Goal: Use online tool/utility: Utilize a website feature to perform a specific function

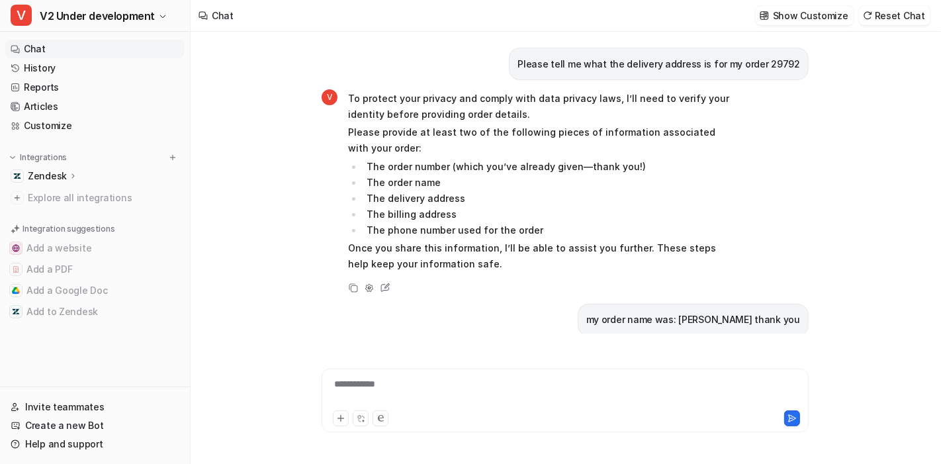
scroll to position [1788, 0]
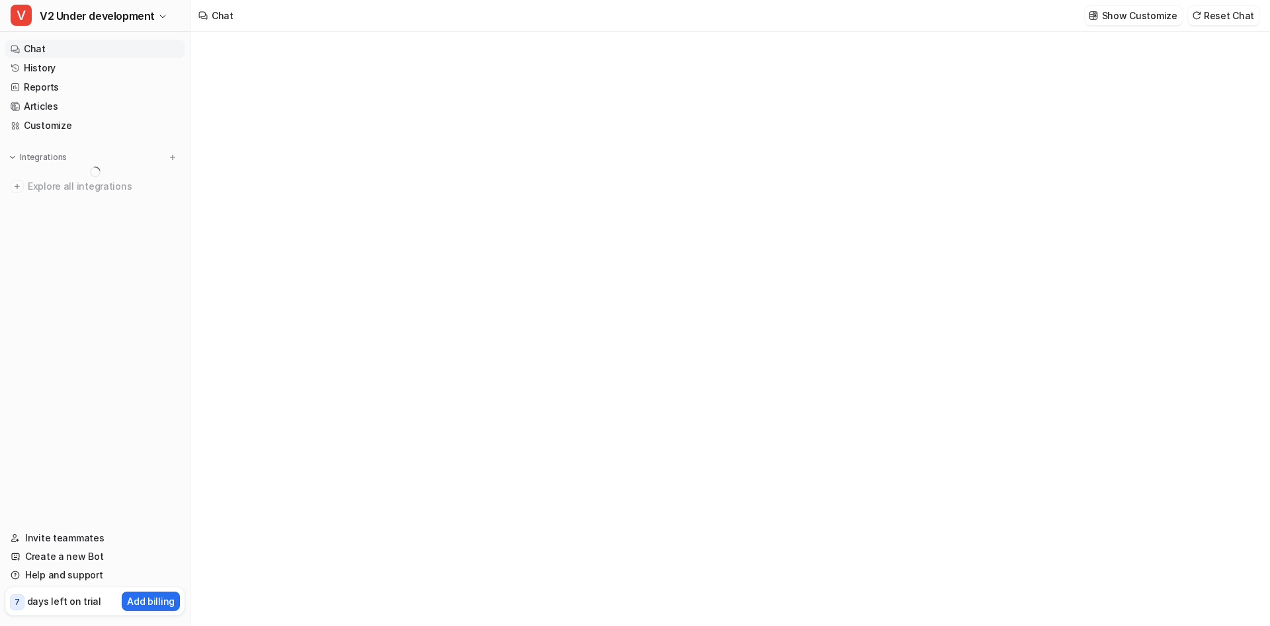
type textarea "**********"
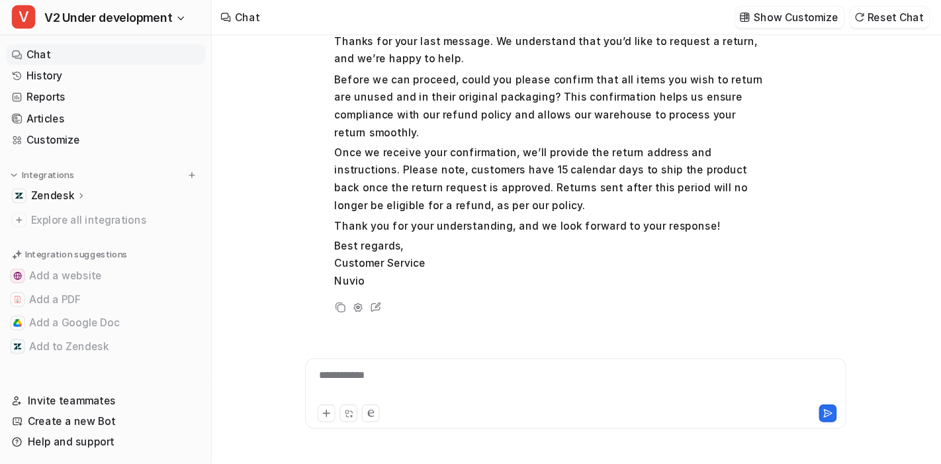
scroll to position [1629, 0]
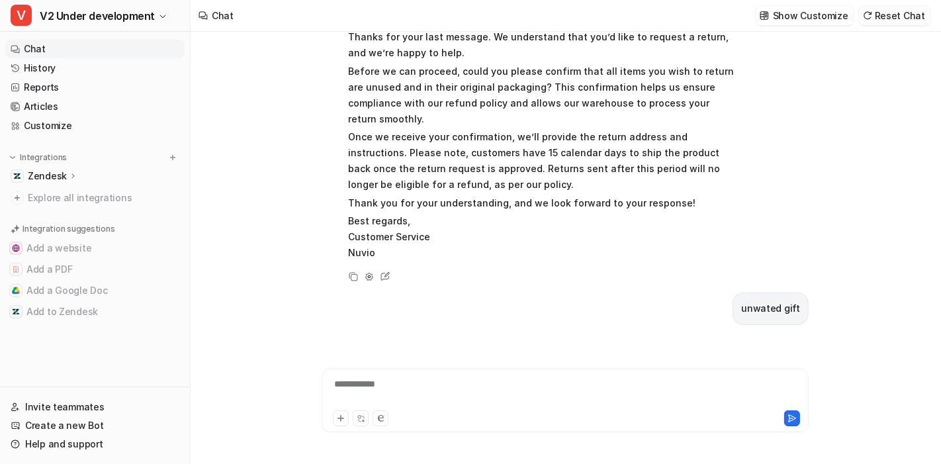
click at [900, 15] on button "Reset Chat" at bounding box center [894, 15] width 71 height 19
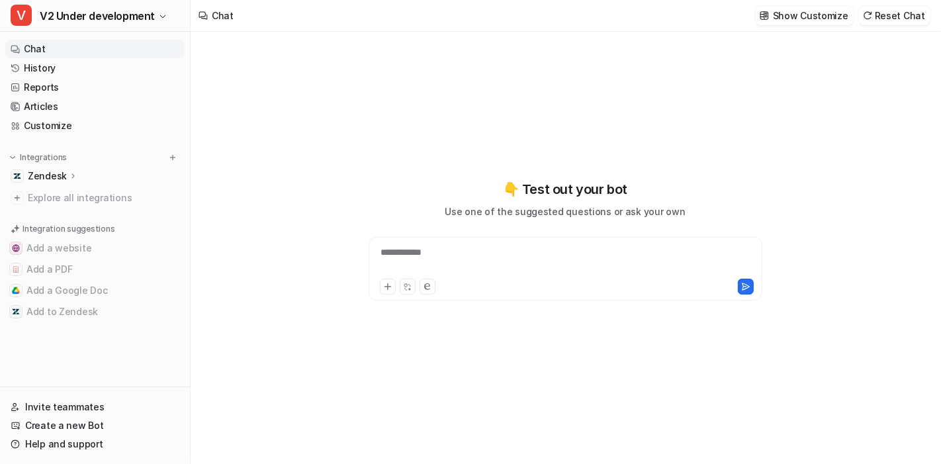
click at [451, 254] on div "**********" at bounding box center [566, 260] width 388 height 30
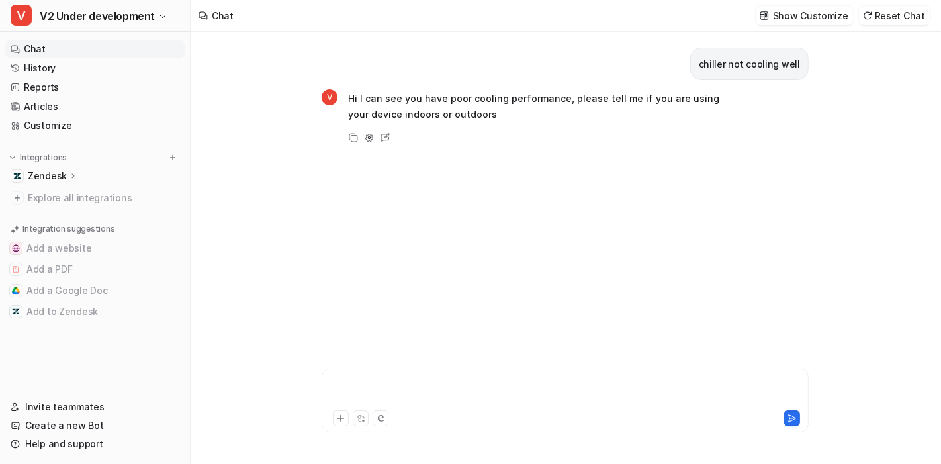
click at [423, 392] on div at bounding box center [565, 392] width 481 height 30
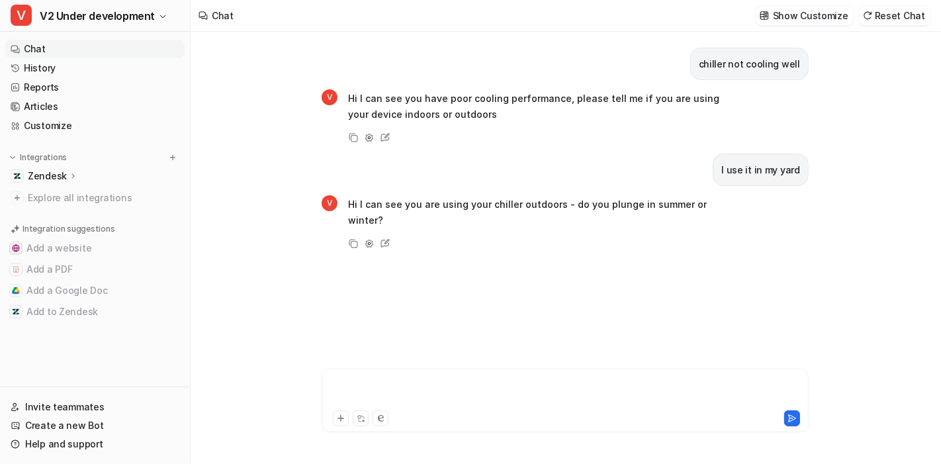
click at [423, 392] on div at bounding box center [565, 392] width 481 height 30
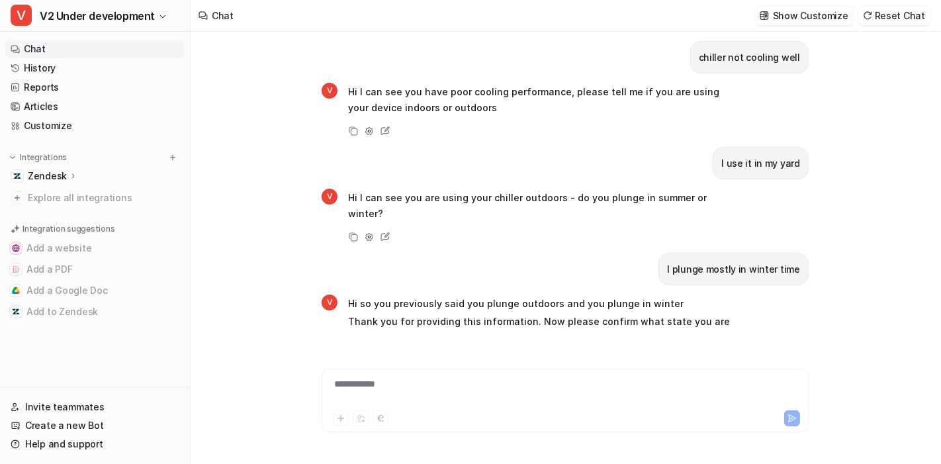
scroll to position [40, 0]
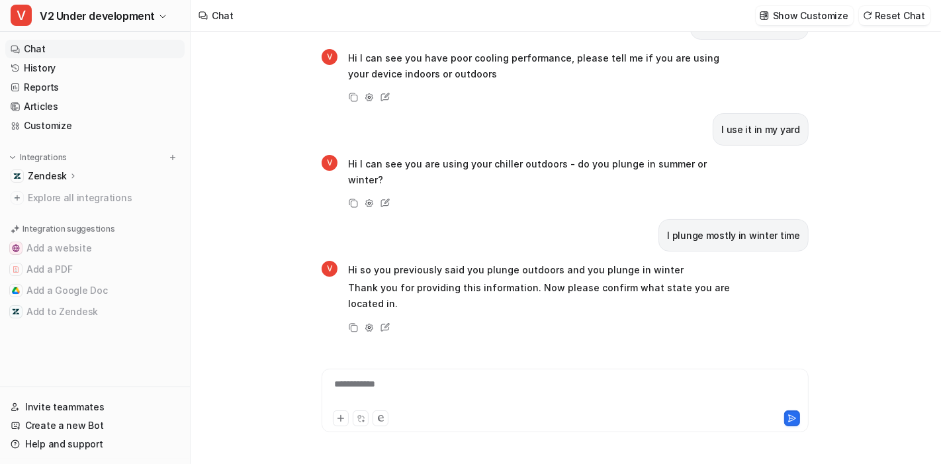
click at [423, 392] on div "**********" at bounding box center [565, 392] width 481 height 30
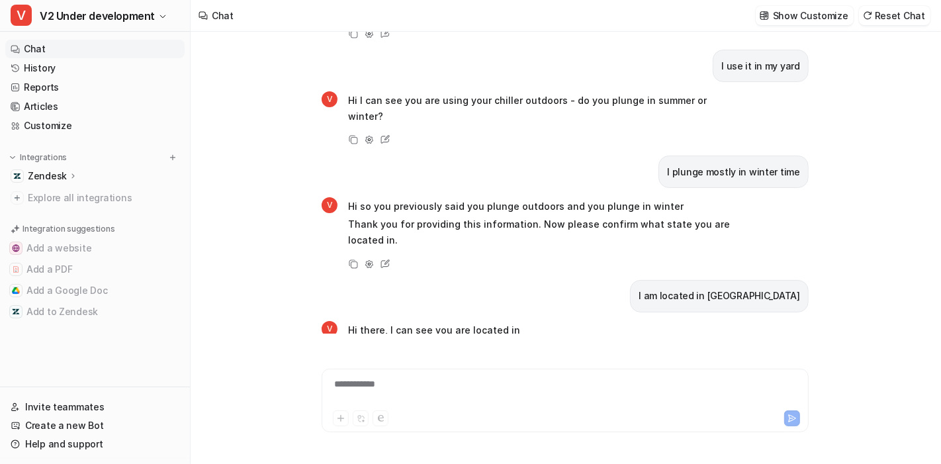
scroll to position [130, 0]
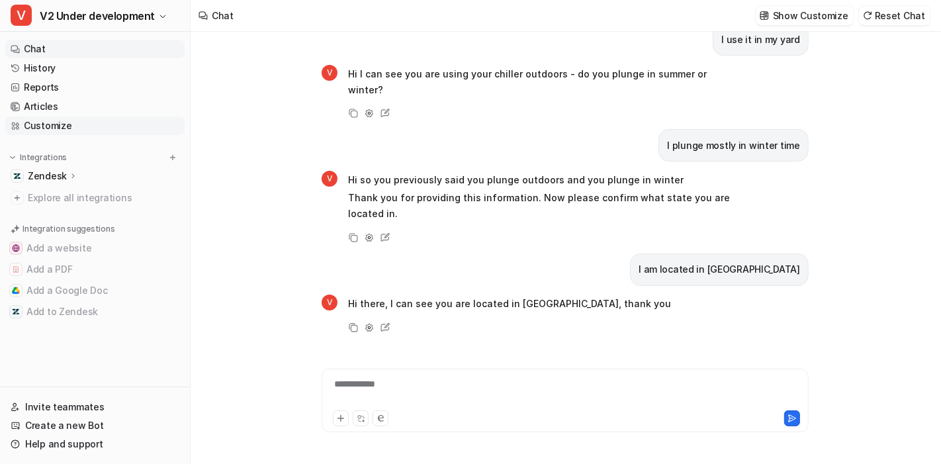
click at [54, 130] on link "Customize" at bounding box center [94, 125] width 179 height 19
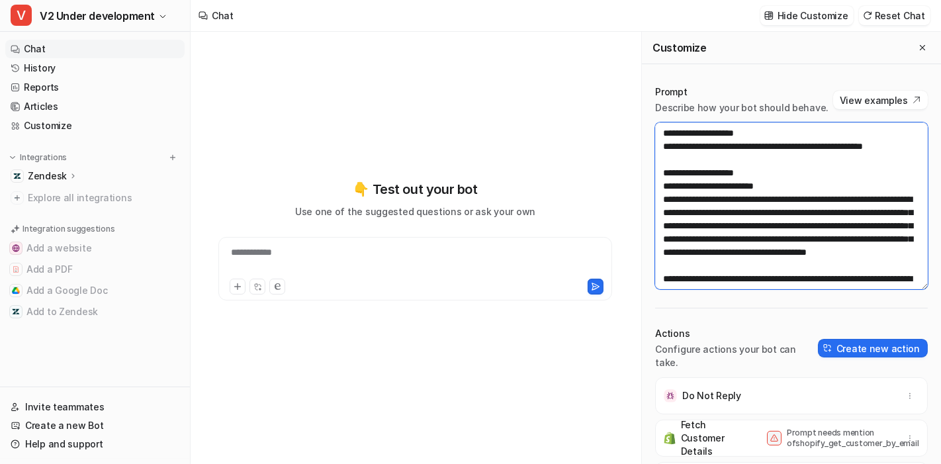
click at [755, 205] on textarea at bounding box center [791, 205] width 273 height 167
paste textarea "**********"
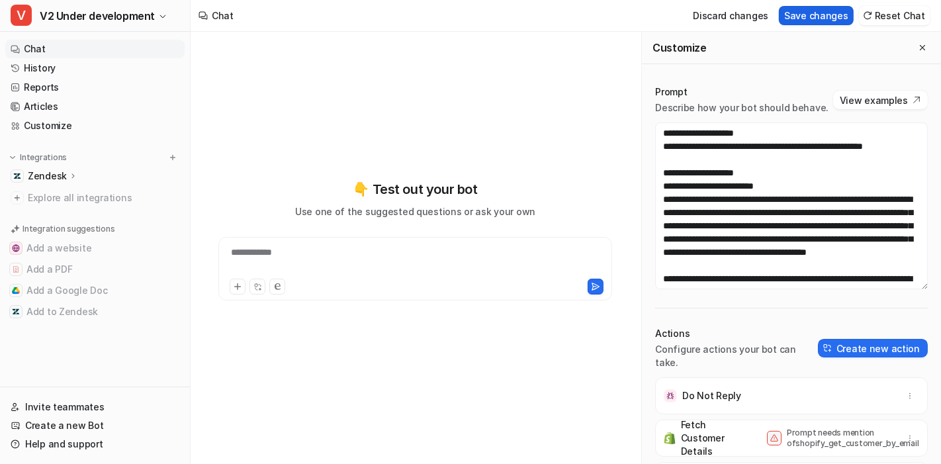
click at [828, 15] on button "Save changes" at bounding box center [816, 15] width 75 height 19
type textarea "**********"
click at [910, 17] on button "Reset Chat" at bounding box center [894, 15] width 71 height 19
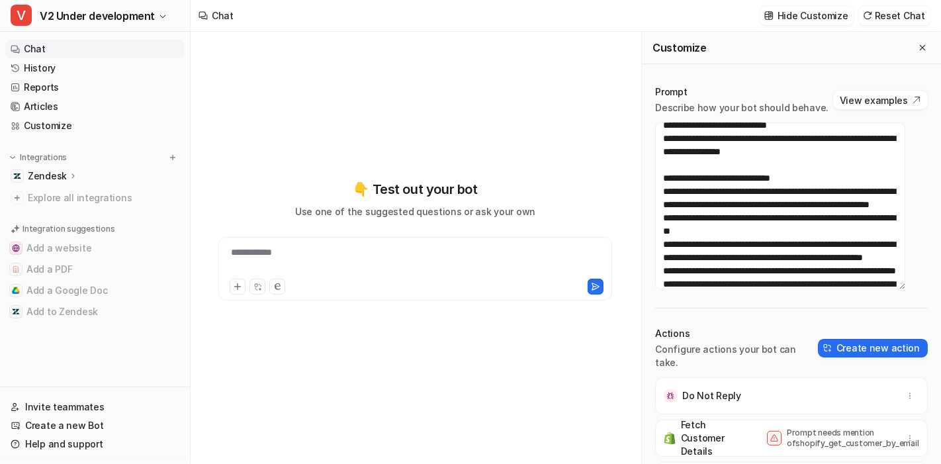
scroll to position [474, 0]
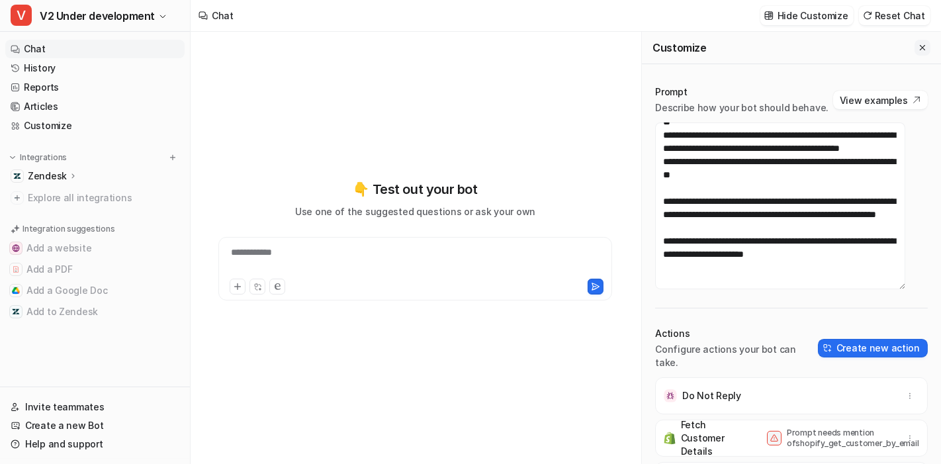
click at [920, 46] on icon "Close flyout" at bounding box center [922, 47] width 5 height 5
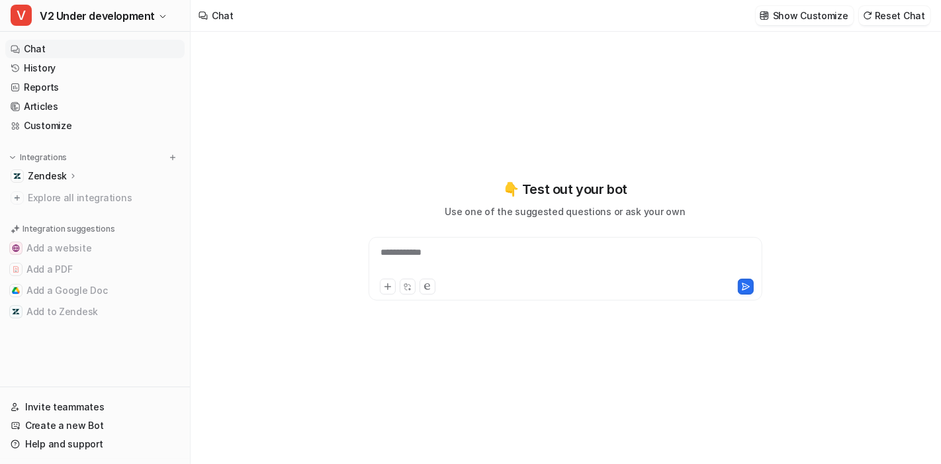
scroll to position [13560, 0]
click at [497, 255] on div "**********" at bounding box center [566, 260] width 388 height 30
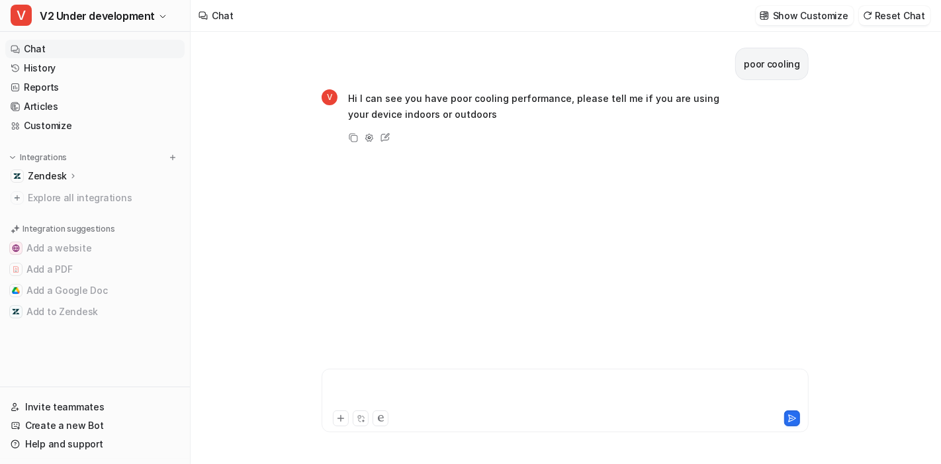
click at [400, 387] on div at bounding box center [565, 392] width 481 height 30
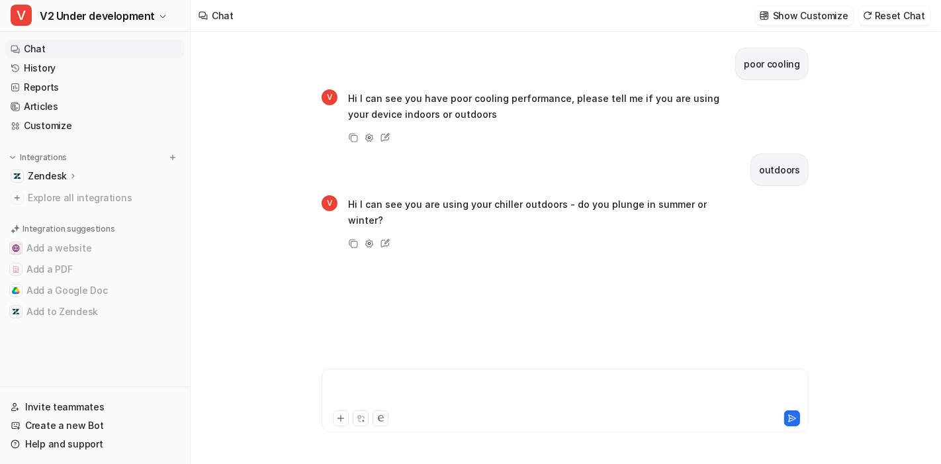
click at [418, 398] on div at bounding box center [565, 392] width 481 height 30
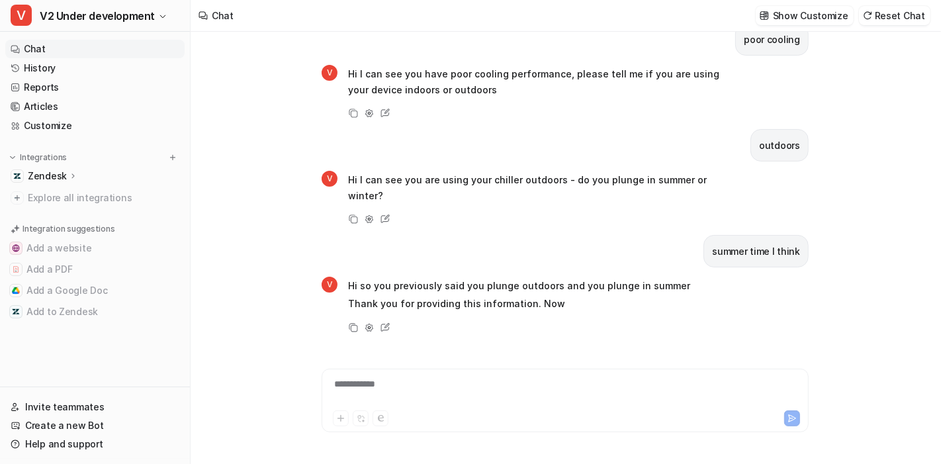
scroll to position [40, 0]
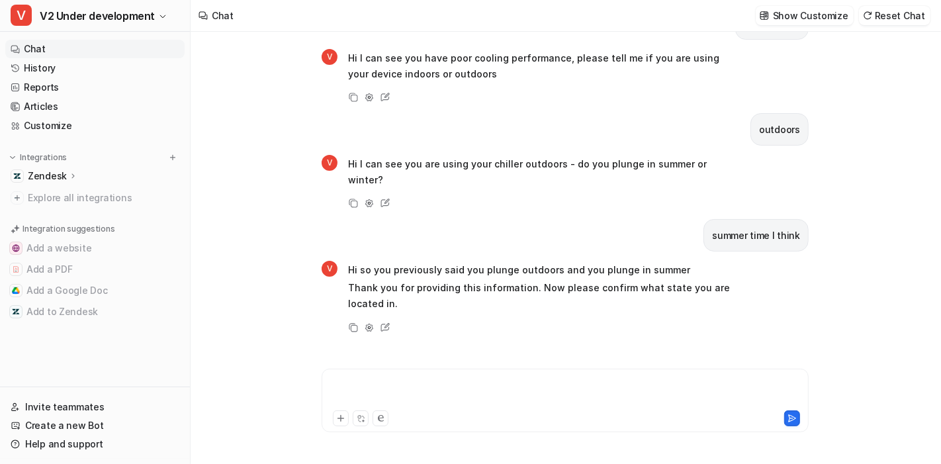
click at [426, 389] on div at bounding box center [565, 392] width 481 height 30
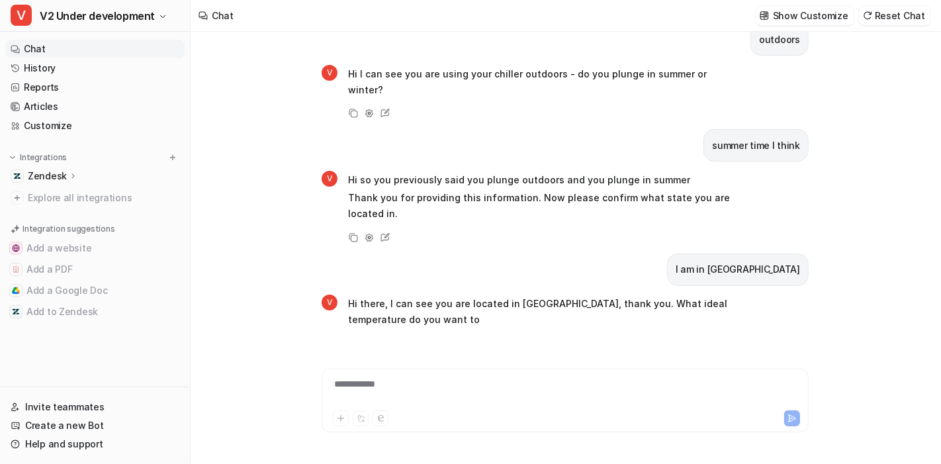
scroll to position [146, 0]
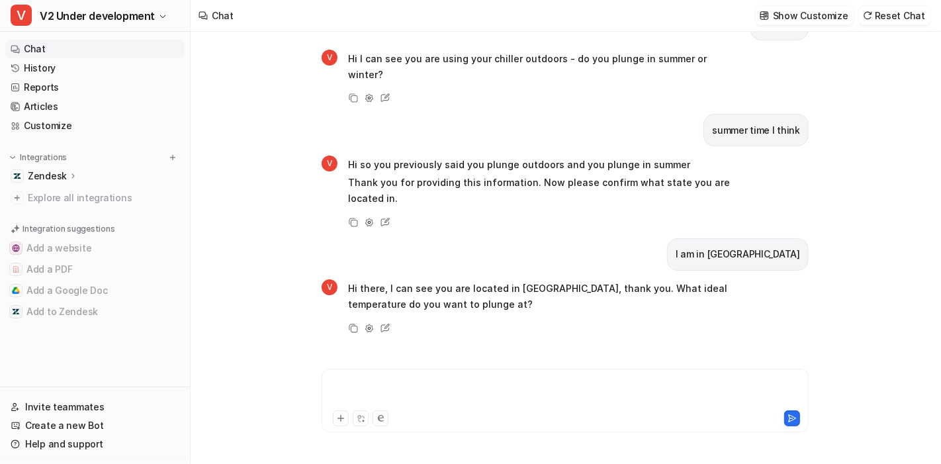
click at [426, 389] on div at bounding box center [565, 392] width 481 height 30
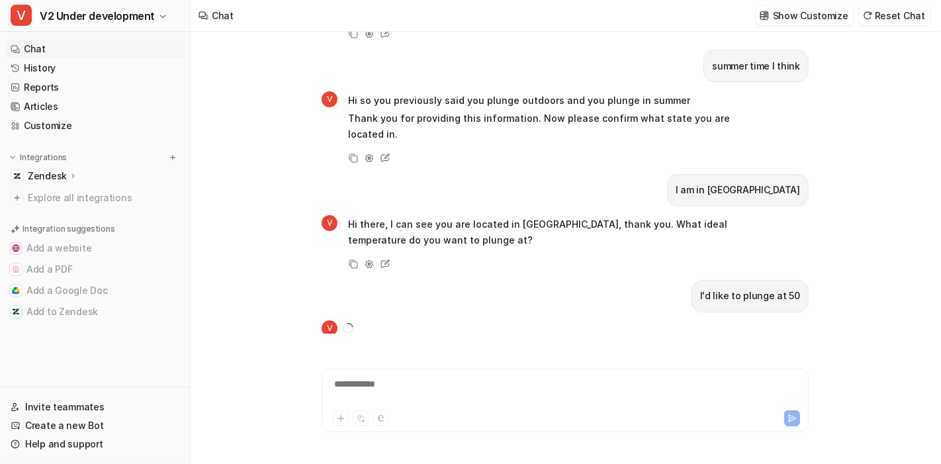
scroll to position [251, 0]
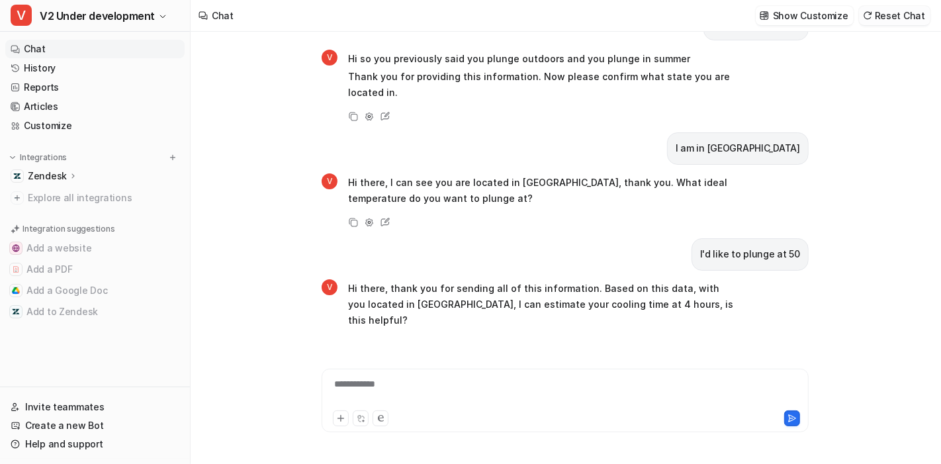
click at [913, 21] on button "Reset Chat" at bounding box center [894, 15] width 71 height 19
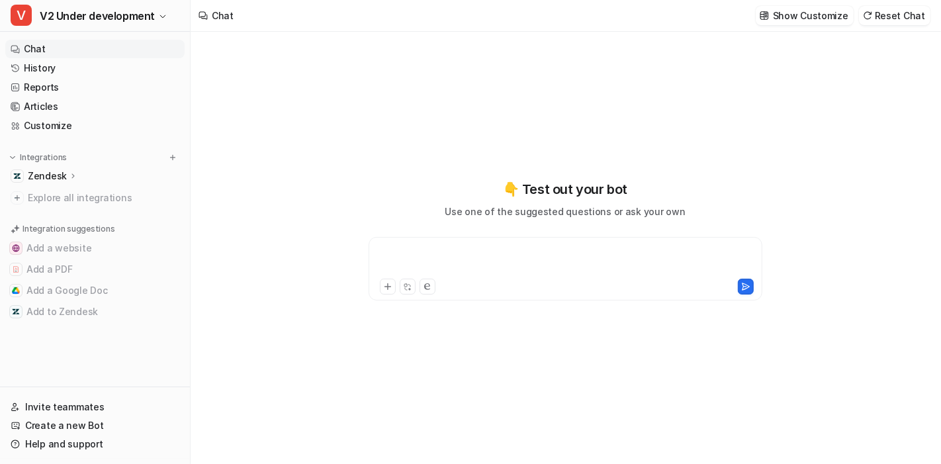
click at [459, 269] on div at bounding box center [566, 260] width 388 height 30
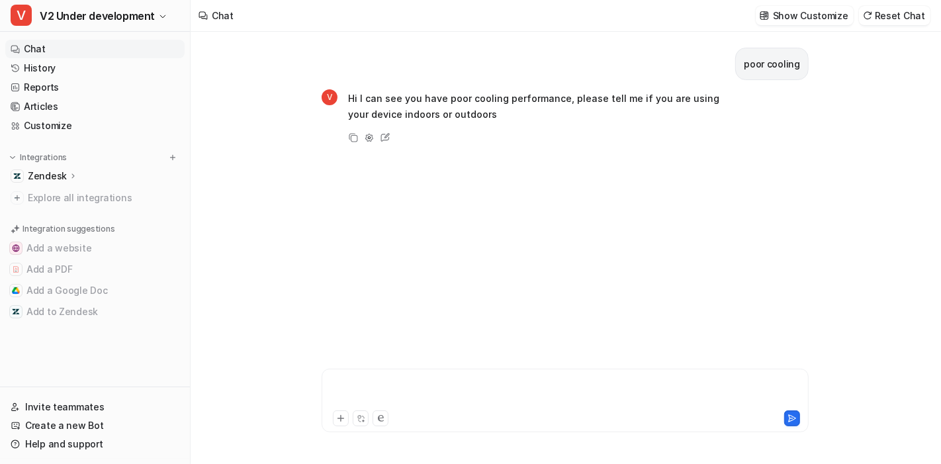
click at [461, 388] on div at bounding box center [565, 392] width 481 height 30
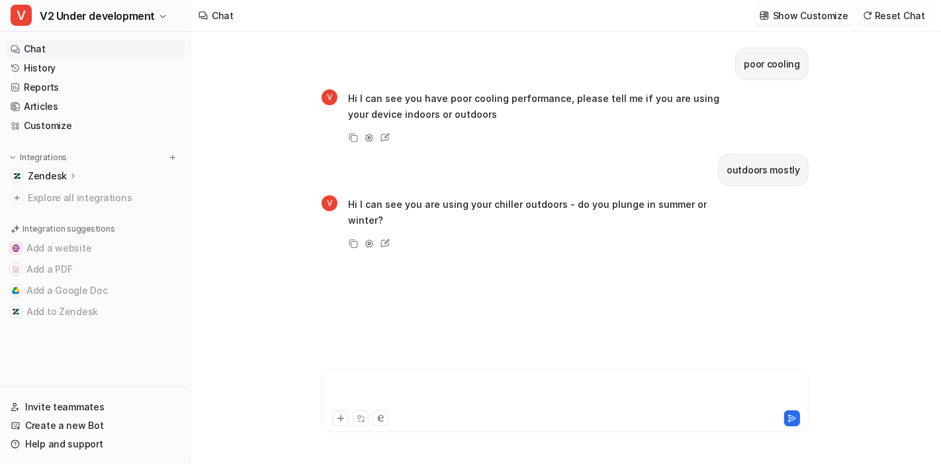
click at [461, 388] on div at bounding box center [565, 392] width 481 height 30
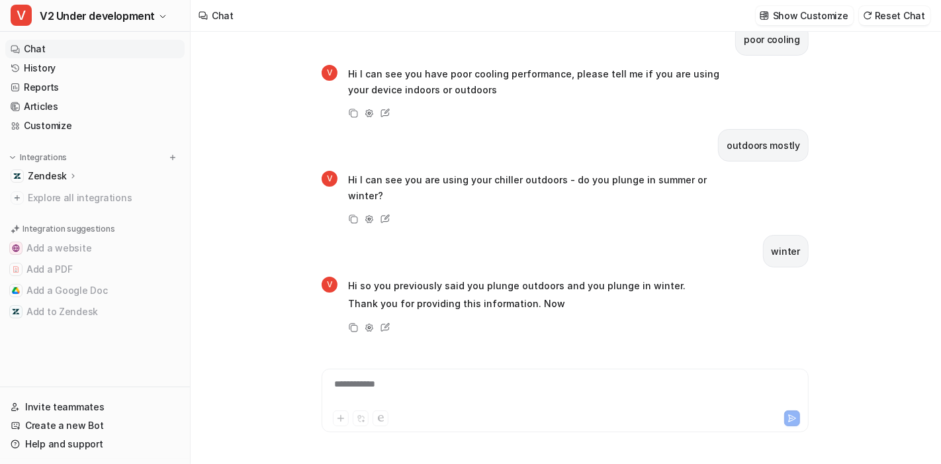
scroll to position [40, 0]
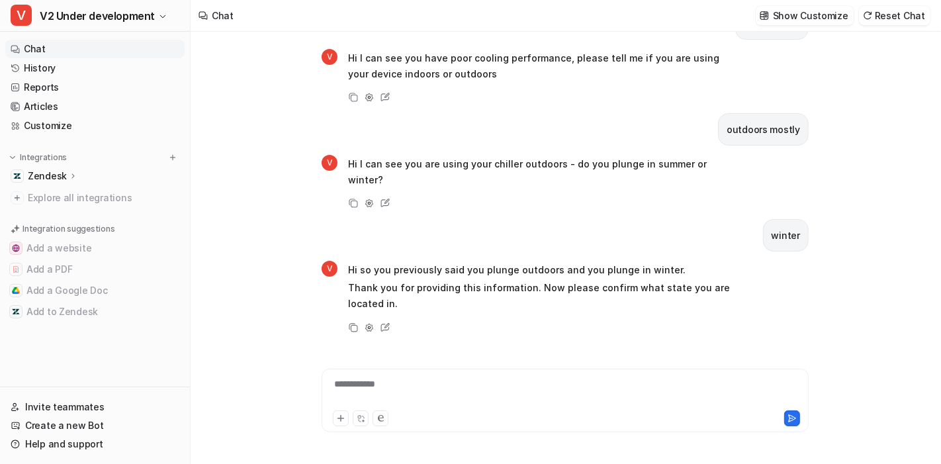
click at [461, 388] on div "**********" at bounding box center [565, 392] width 481 height 30
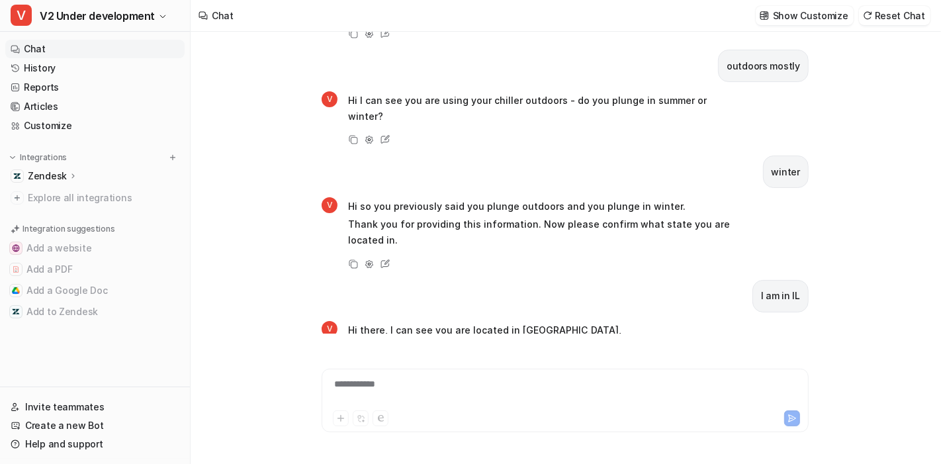
scroll to position [146, 0]
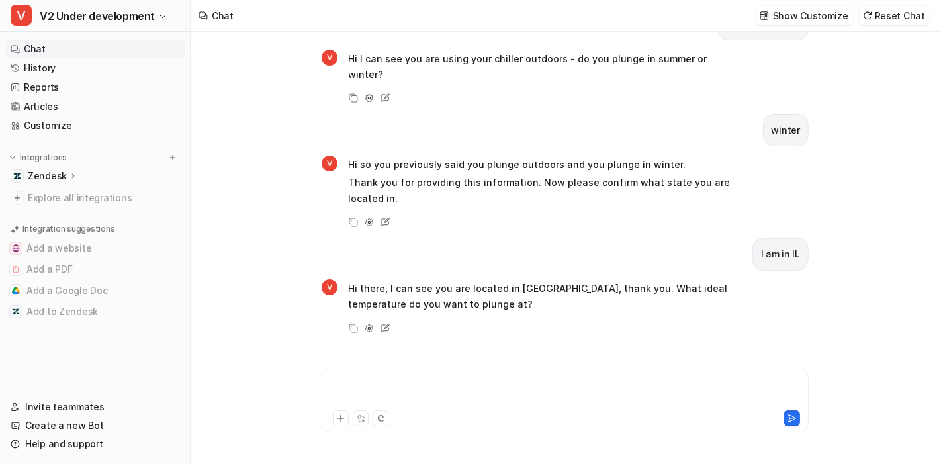
click at [461, 388] on div at bounding box center [565, 392] width 481 height 30
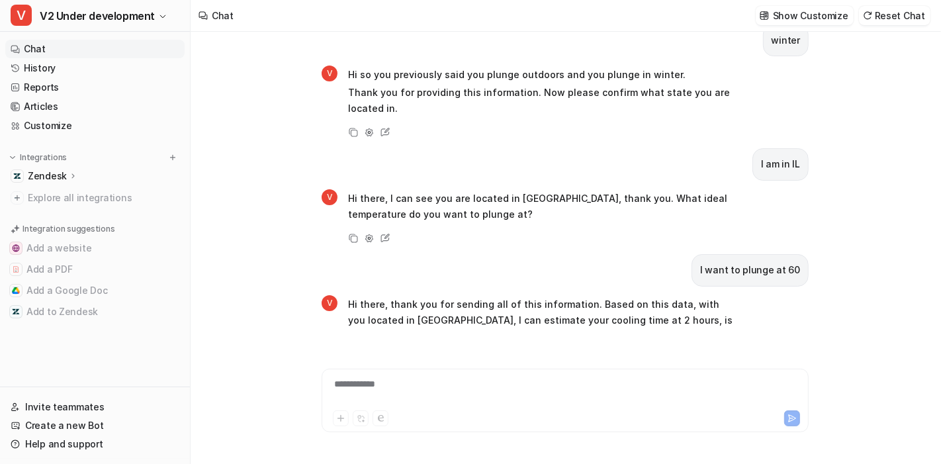
scroll to position [251, 0]
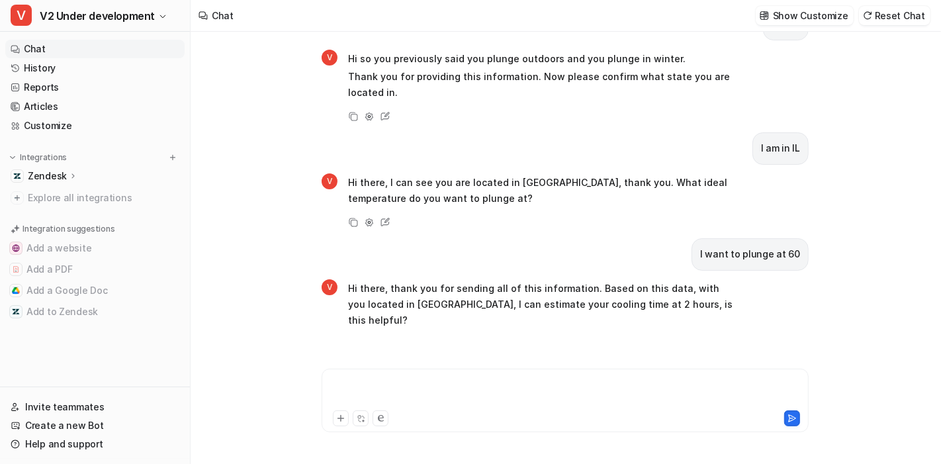
click at [478, 398] on div at bounding box center [565, 392] width 481 height 30
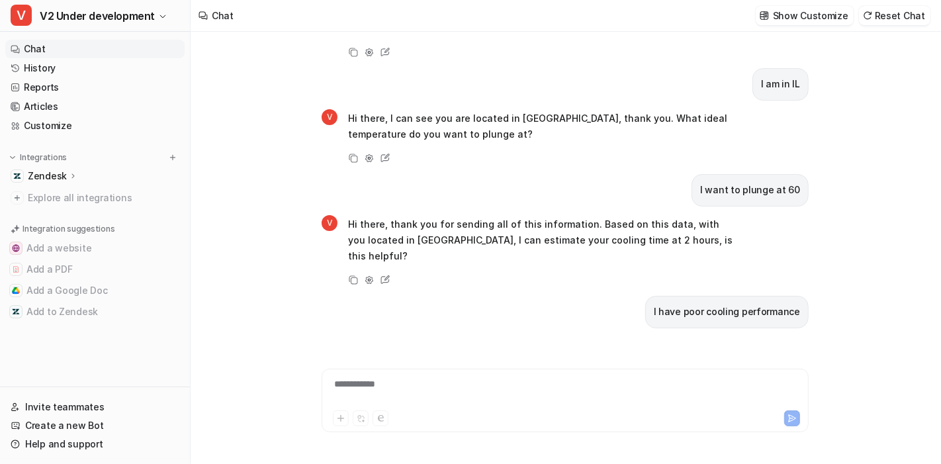
scroll to position [357, 0]
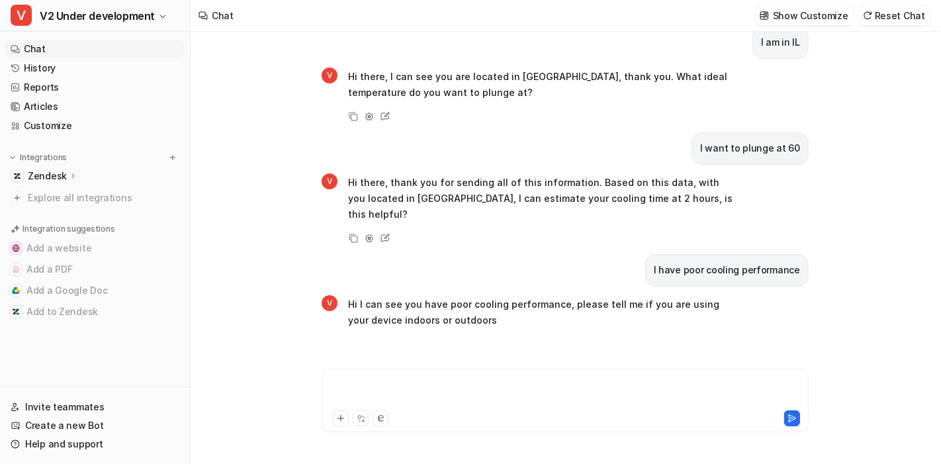
click at [478, 398] on div at bounding box center [565, 392] width 481 height 30
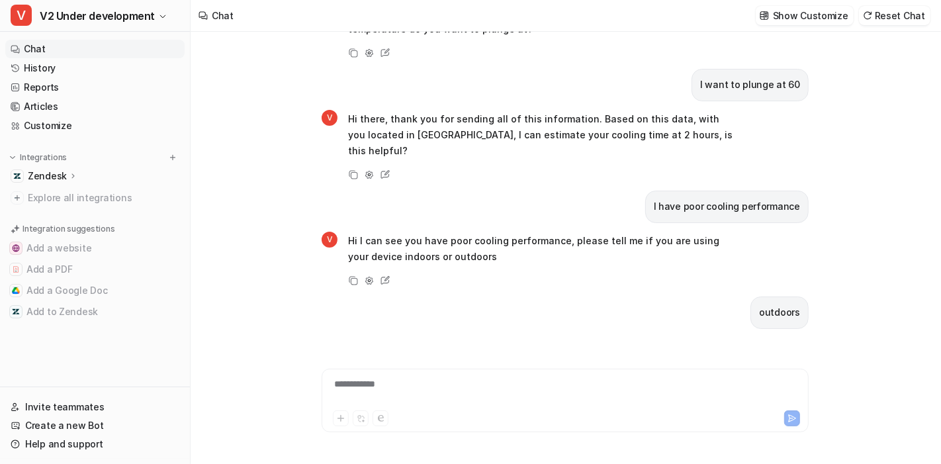
scroll to position [447, 0]
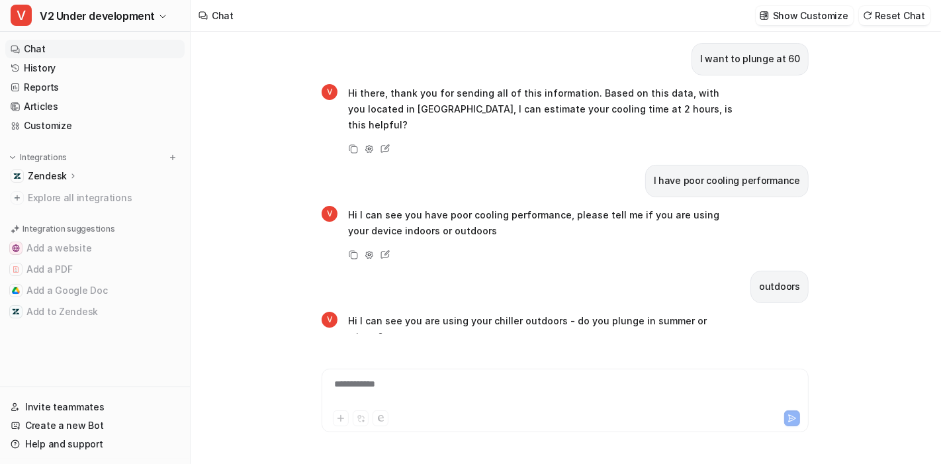
click at [478, 398] on div "**********" at bounding box center [565, 392] width 481 height 30
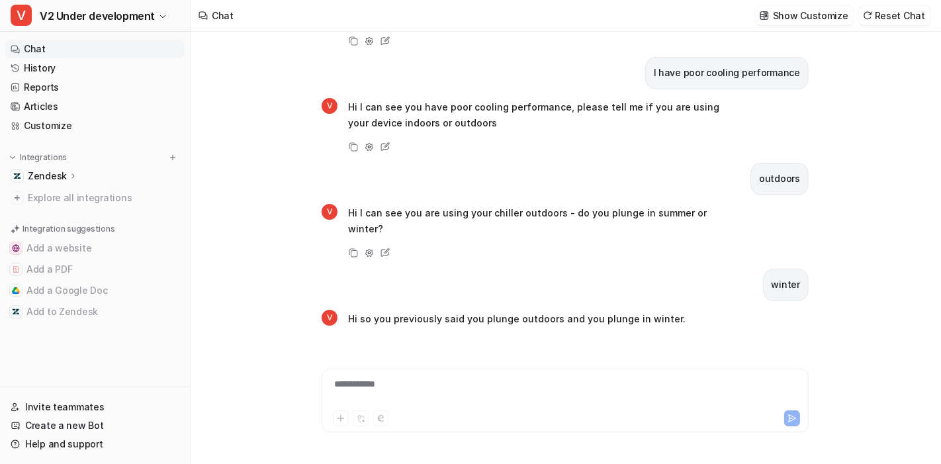
scroll to position [570, 0]
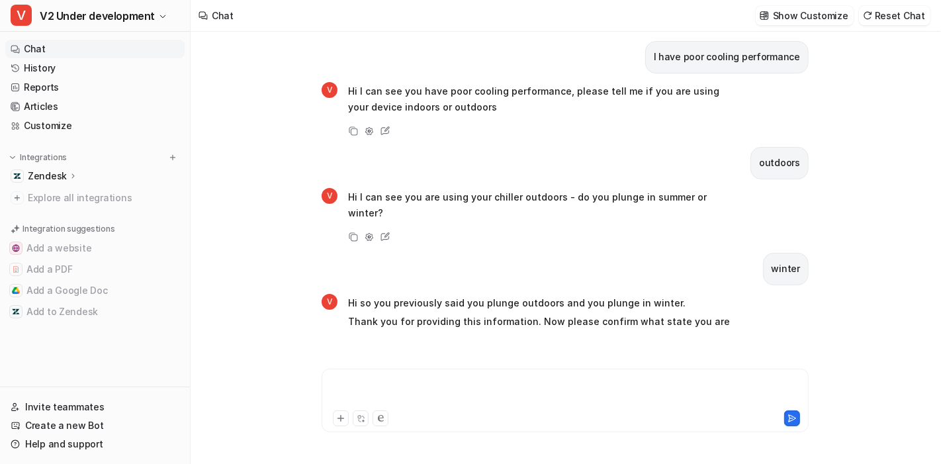
click at [478, 398] on div at bounding box center [565, 392] width 481 height 30
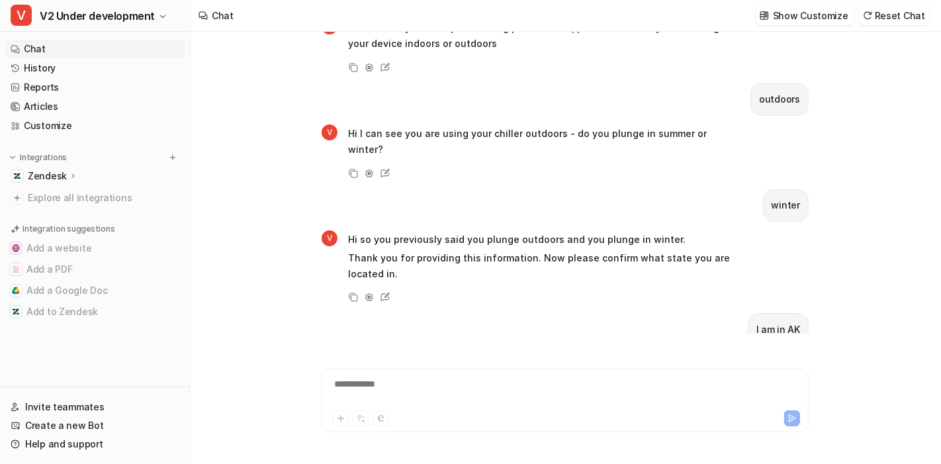
scroll to position [675, 0]
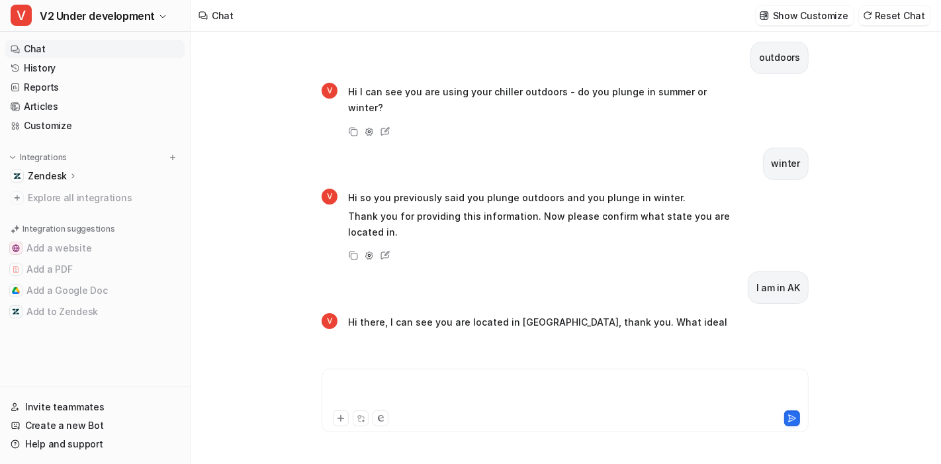
click at [478, 398] on div at bounding box center [565, 392] width 481 height 30
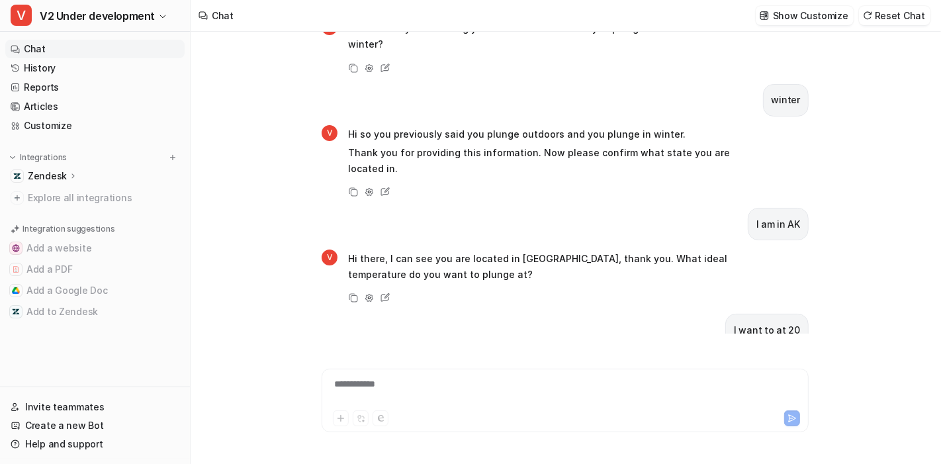
scroll to position [781, 0]
